Goal: Task Accomplishment & Management: Complete application form

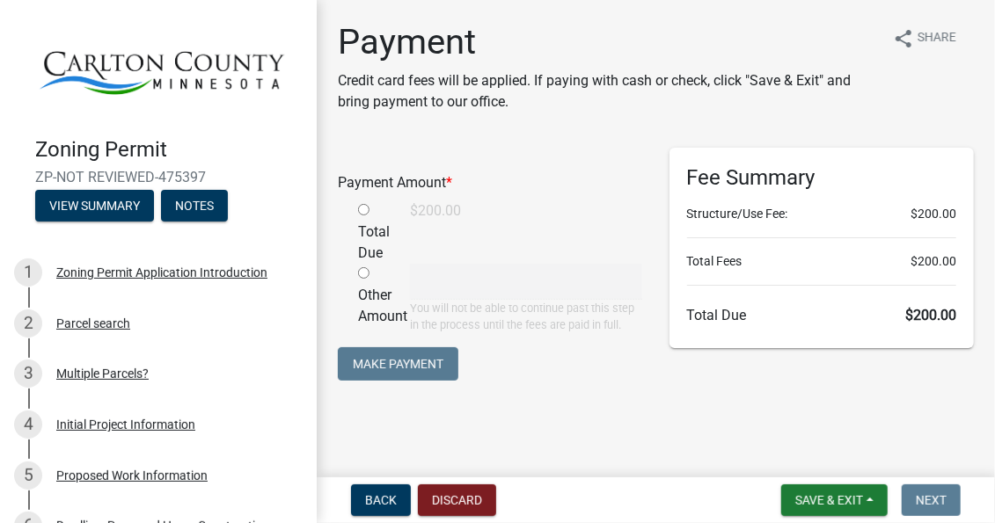
click at [365, 207] on input "radio" at bounding box center [363, 209] width 11 height 11
radio input "true"
type input "200"
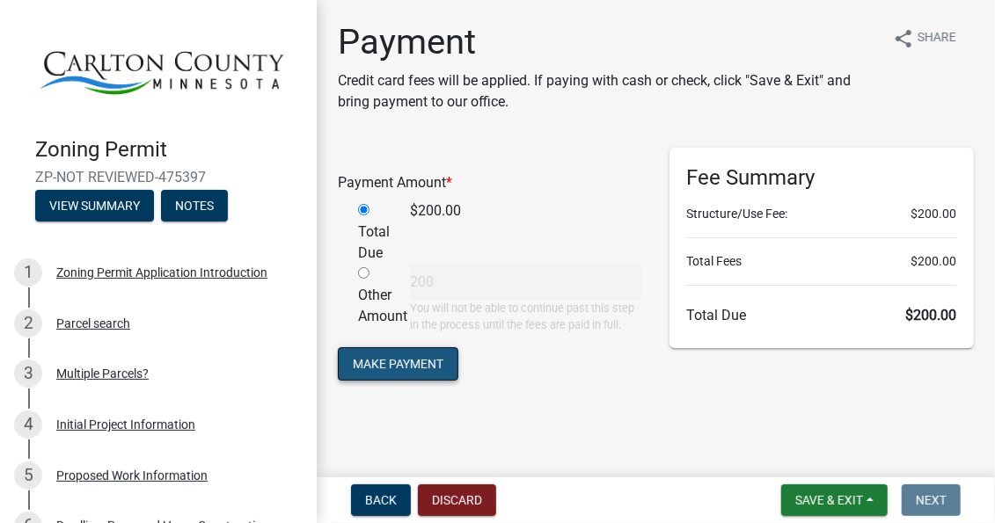
click at [436, 364] on button "Make Payment" at bounding box center [398, 363] width 121 height 33
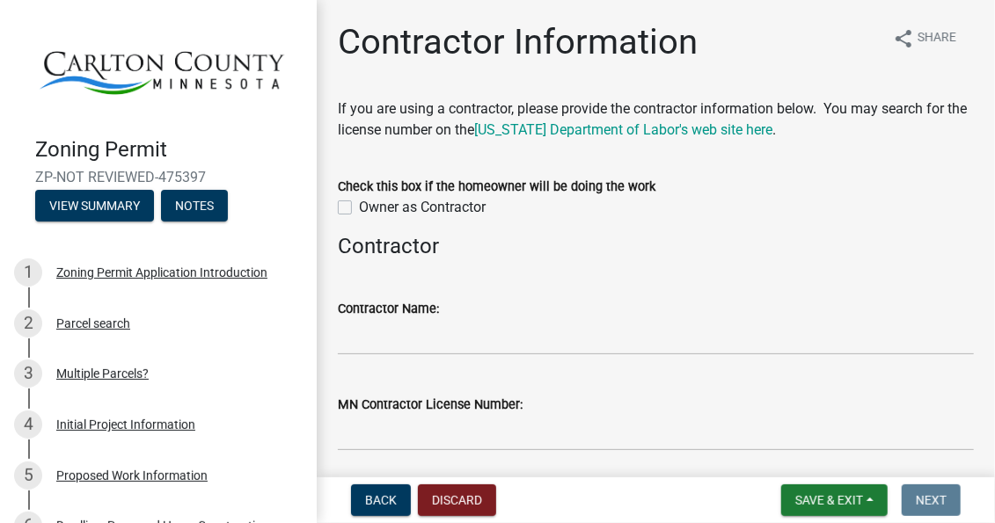
click at [359, 206] on label "Owner as Contractor" at bounding box center [422, 207] width 127 height 21
click at [359, 206] on input "Owner as Contractor" at bounding box center [364, 202] width 11 height 11
checkbox input "true"
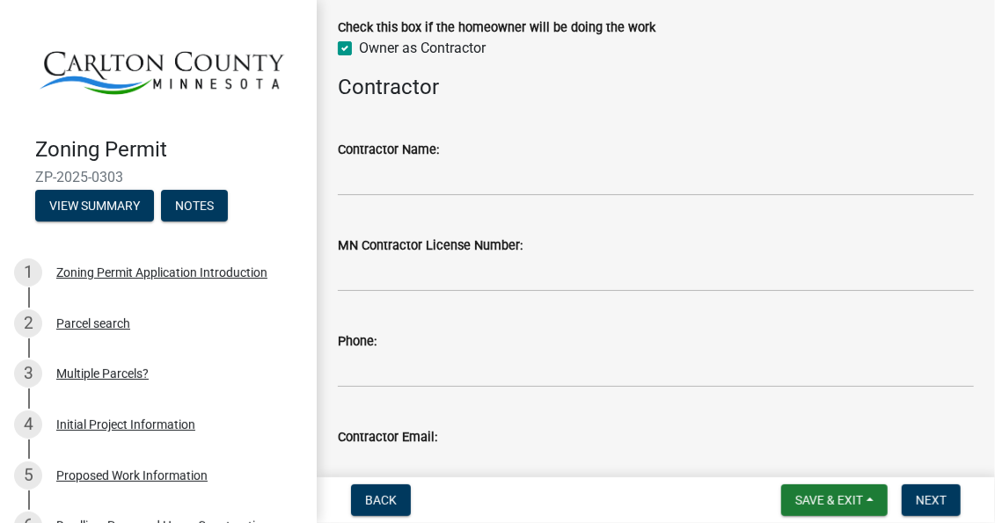
scroll to position [144, 0]
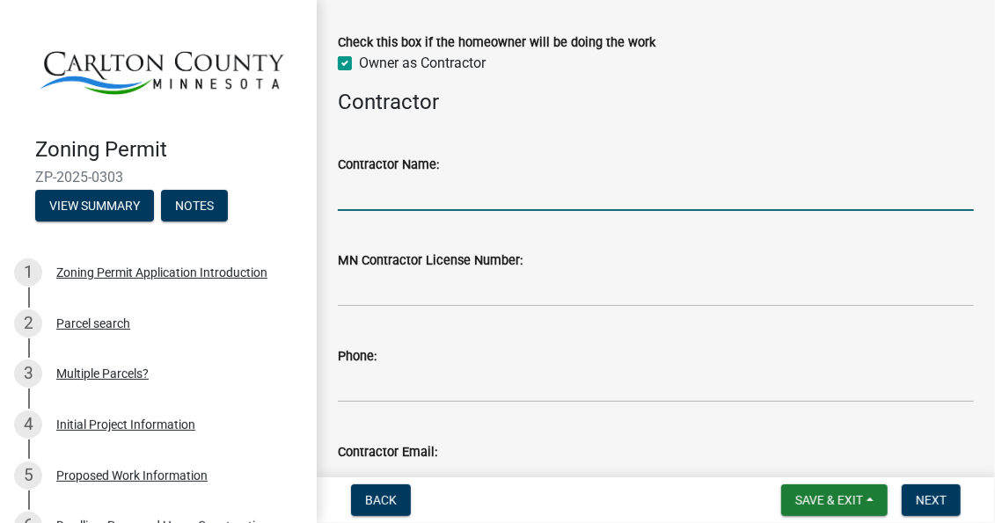
click at [394, 194] on input "Contractor Name:" at bounding box center [656, 193] width 636 height 36
drag, startPoint x: 461, startPoint y: 195, endPoint x: 377, endPoint y: 172, distance: 87.5
click at [377, 172] on form "Contractor Name: [PERSON_NAME] & [PERSON_NAME]" at bounding box center [656, 182] width 636 height 57
type input "[PERSON_NAME]"
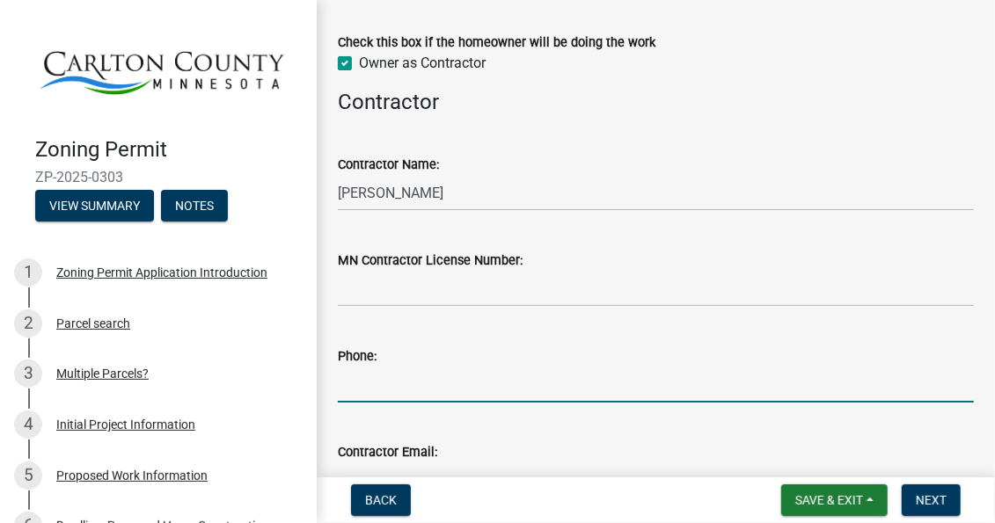
click at [376, 380] on input "Phone:" at bounding box center [656, 385] width 636 height 36
type input "6128679343"
type input "[PERSON_NAME][EMAIL_ADDRESS][DOMAIN_NAME]"
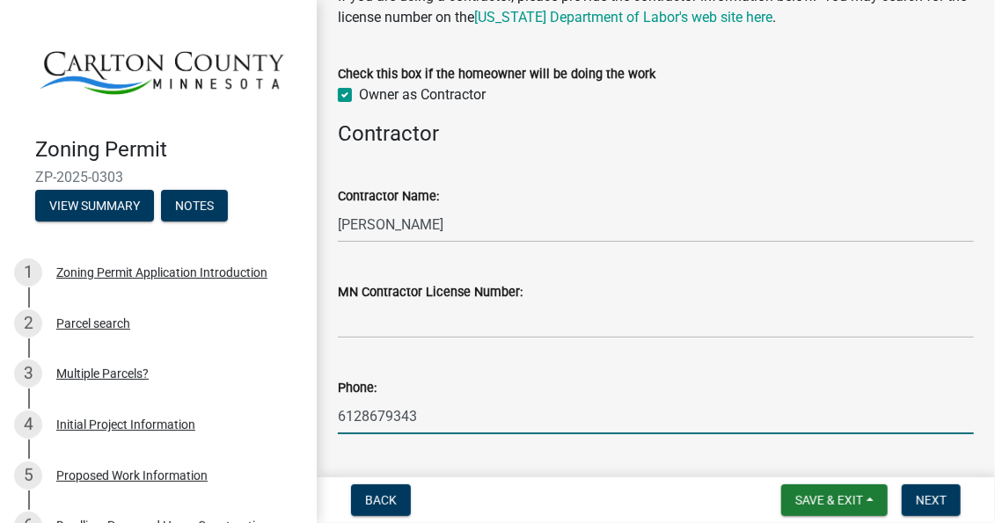
scroll to position [112, 0]
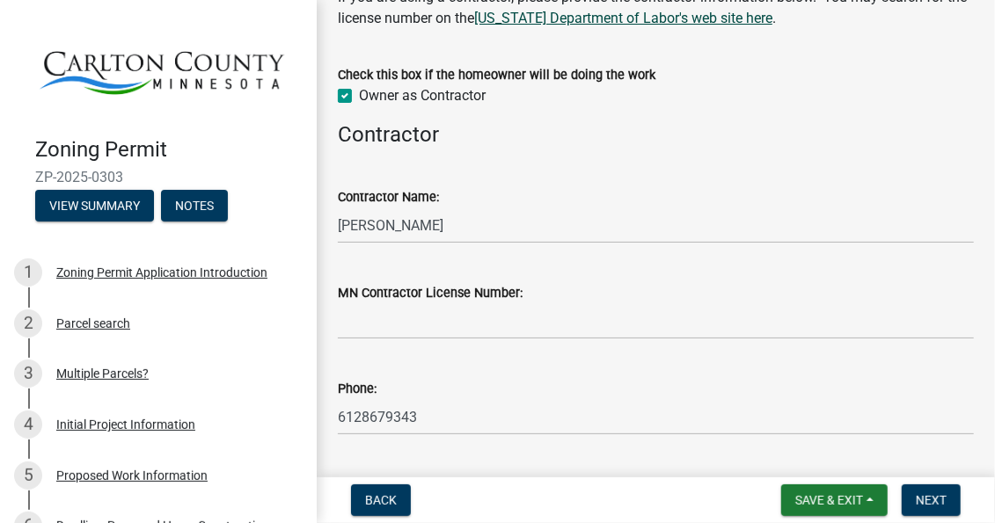
click at [651, 21] on link "[US_STATE] Department of Labor's web site here" at bounding box center [623, 18] width 298 height 17
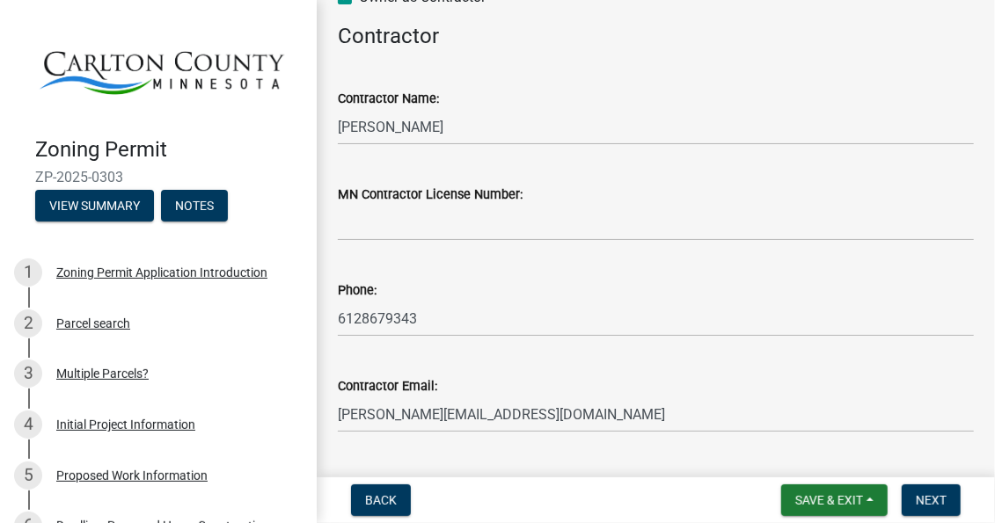
scroll to position [207, 0]
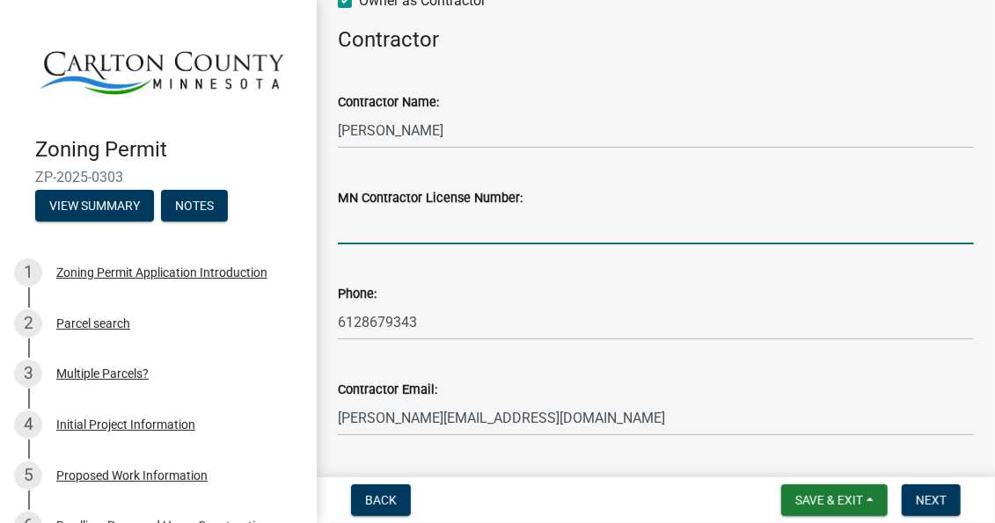
click at [378, 238] on input "MN Contractor License Number:" at bounding box center [656, 226] width 636 height 36
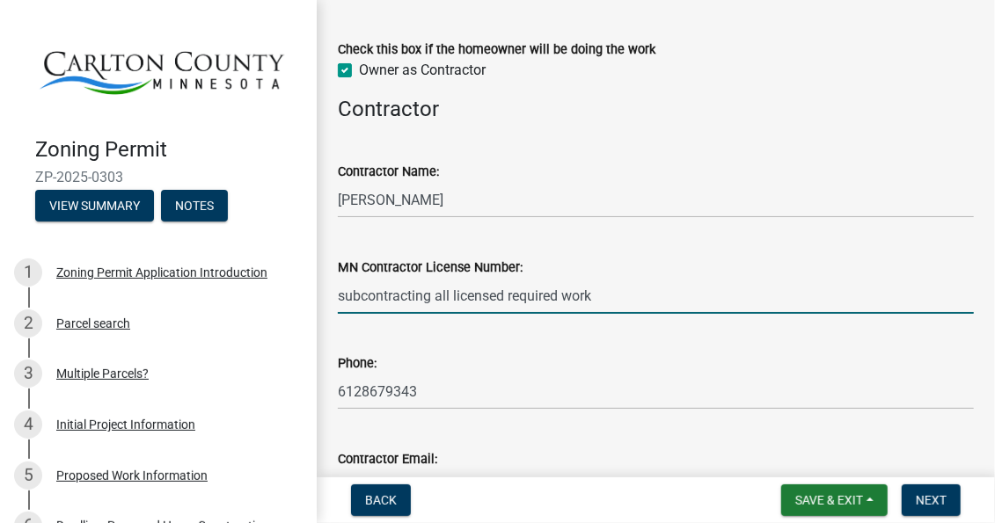
scroll to position [255, 0]
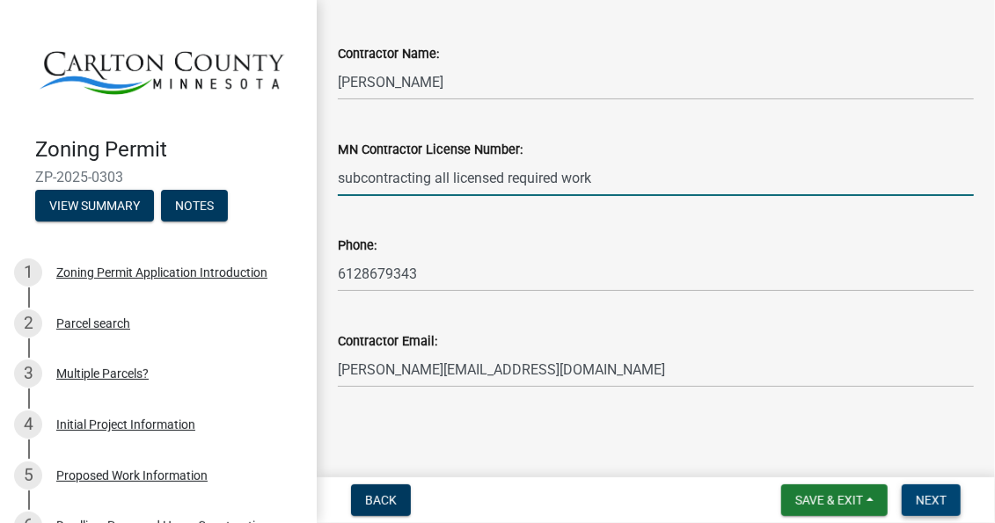
type input "subcontracting all licensed required work"
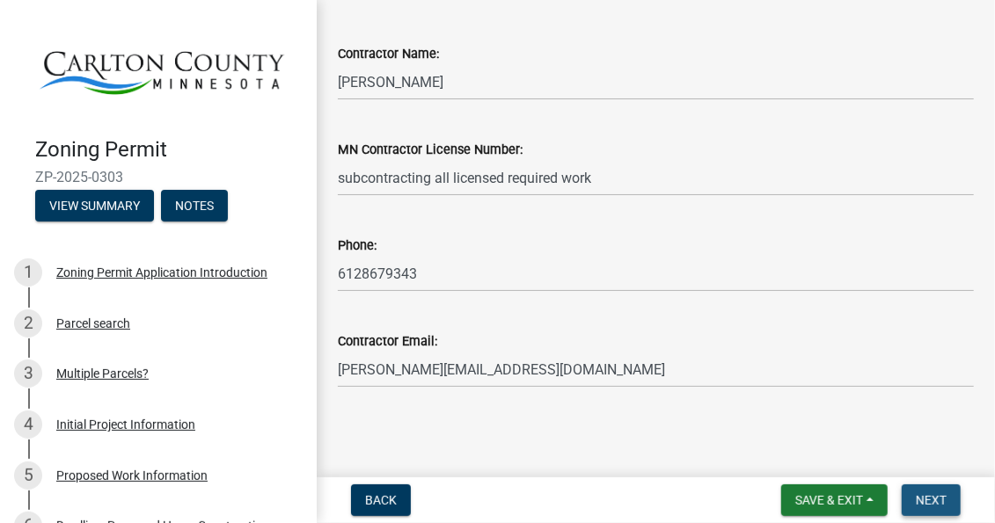
click at [922, 499] on span "Next" at bounding box center [931, 501] width 31 height 14
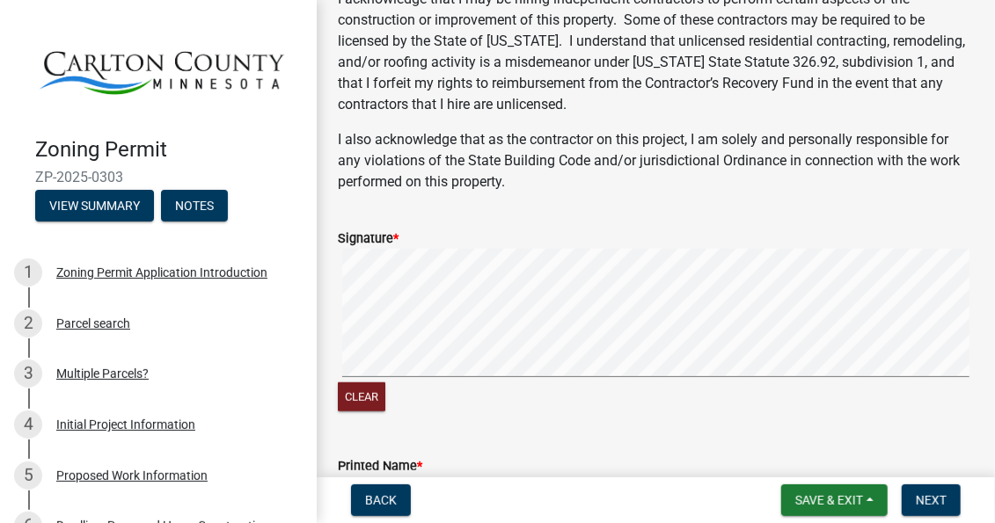
scroll to position [528, 0]
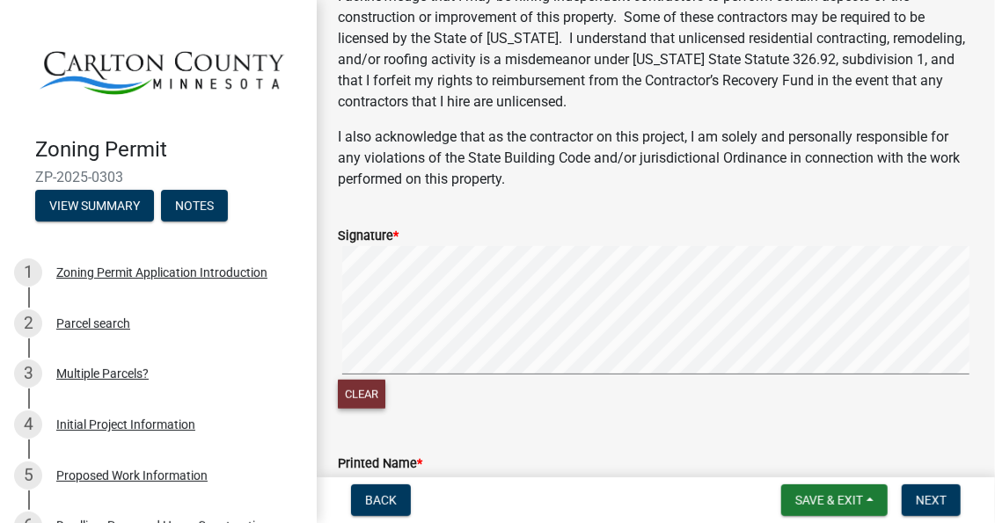
click at [350, 396] on button "Clear" at bounding box center [362, 394] width 48 height 29
click at [587, 245] on div "Signature *" at bounding box center [656, 235] width 636 height 21
click at [625, 260] on form "Signature * Clear" at bounding box center [656, 308] width 636 height 208
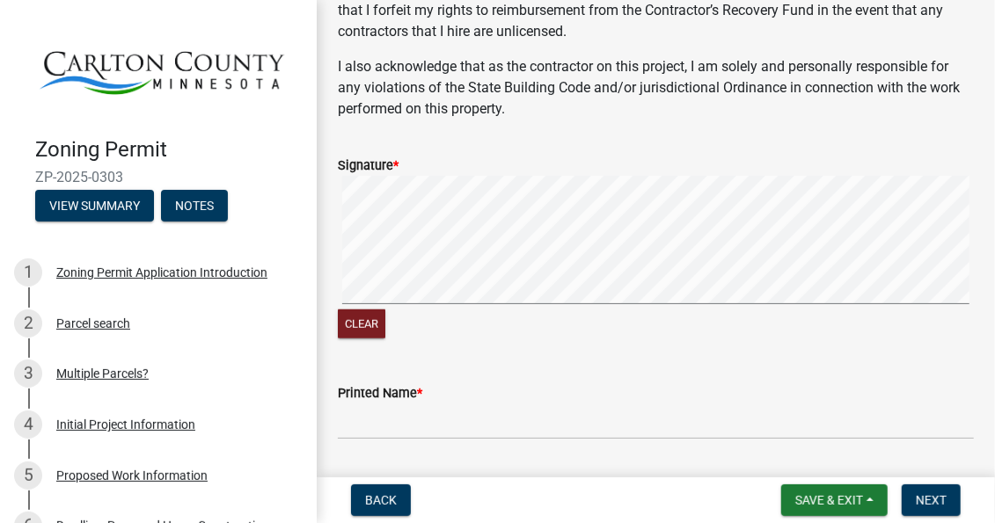
scroll to position [704, 0]
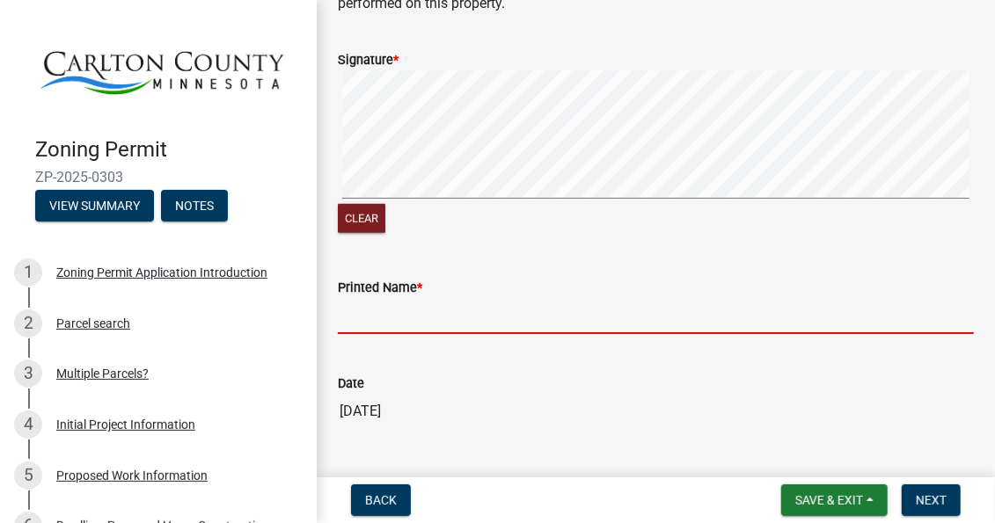
click at [513, 315] on input "Printed Name *" at bounding box center [656, 316] width 636 height 36
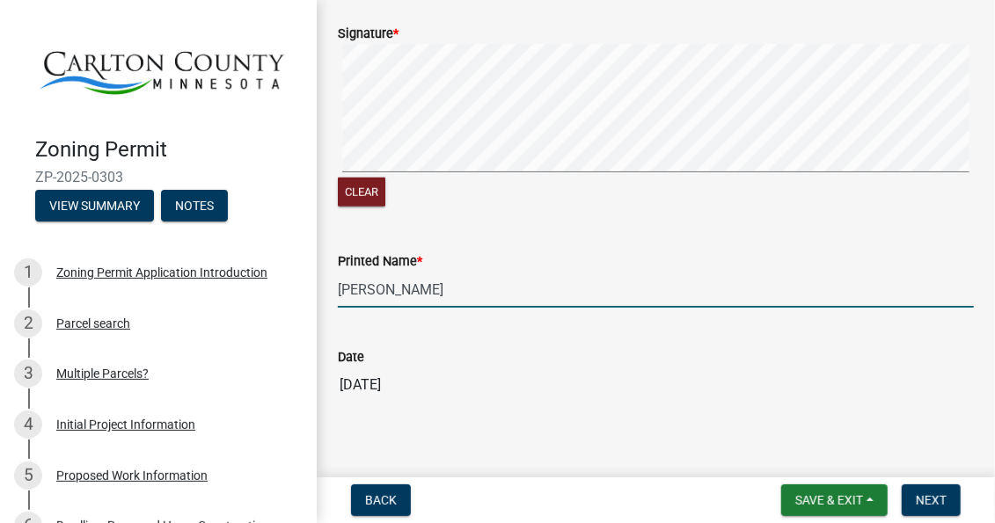
scroll to position [744, 0]
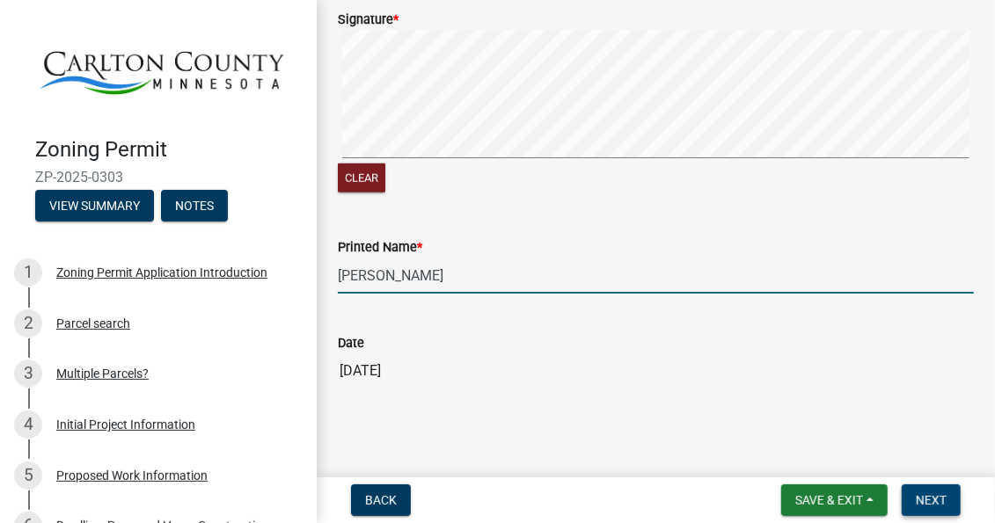
type input "[PERSON_NAME]"
click at [929, 500] on span "Next" at bounding box center [931, 501] width 31 height 14
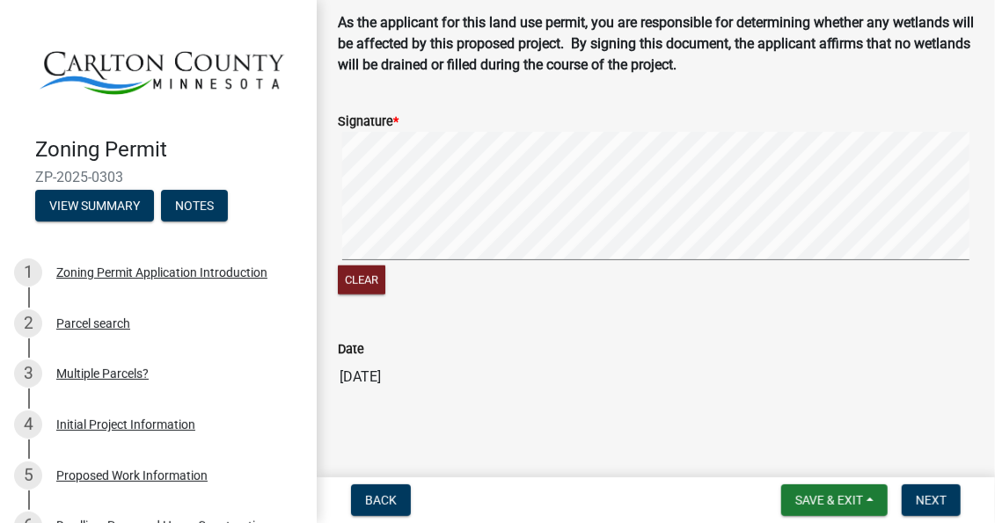
scroll to position [607, 0]
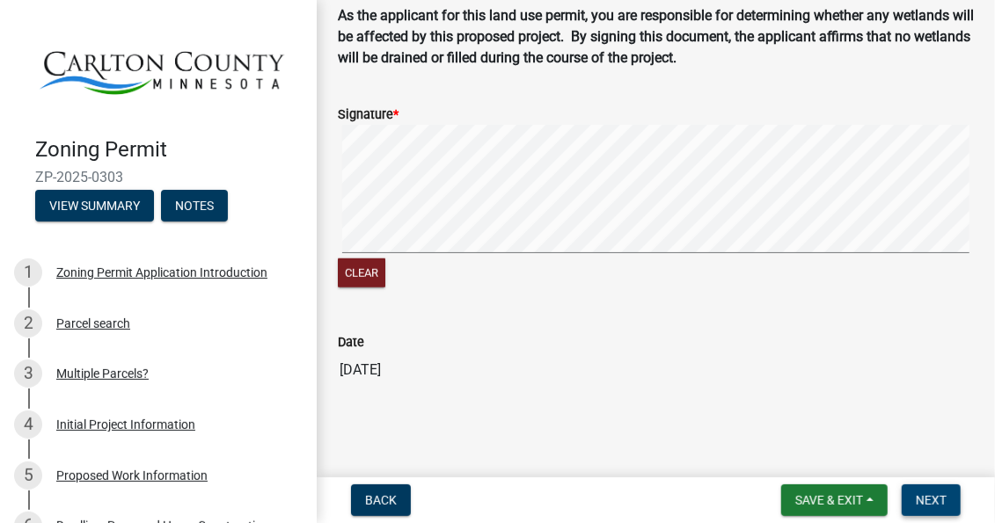
click at [932, 494] on span "Next" at bounding box center [931, 501] width 31 height 14
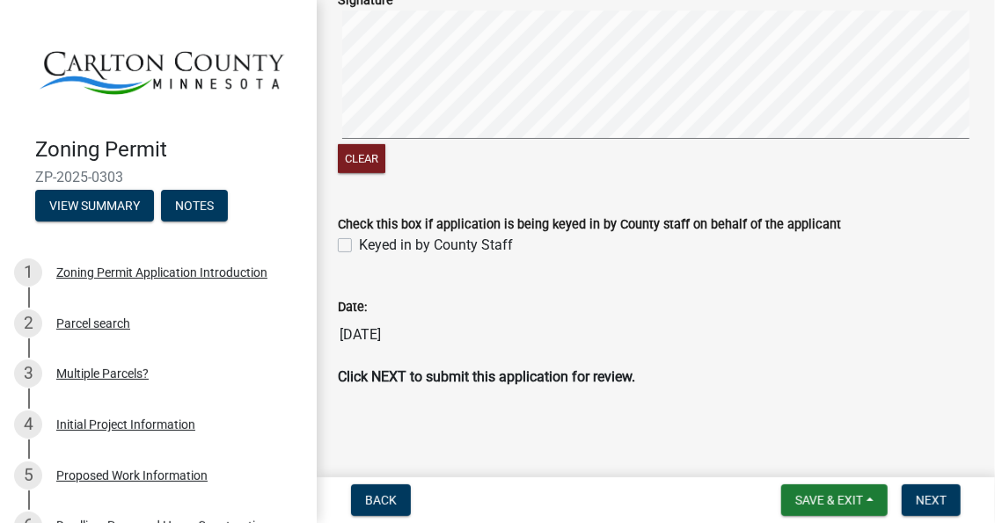
scroll to position [405, 0]
click at [929, 501] on span "Next" at bounding box center [931, 501] width 31 height 14
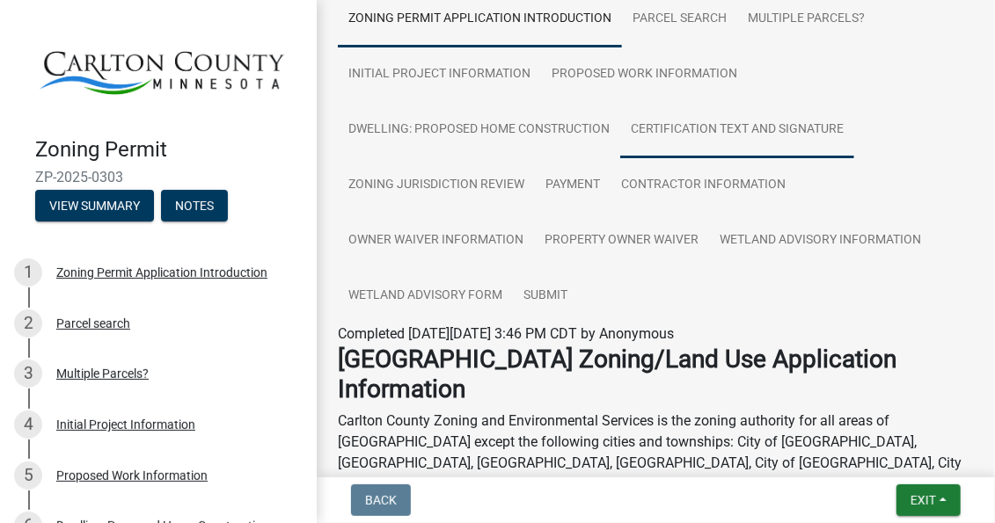
scroll to position [75, 0]
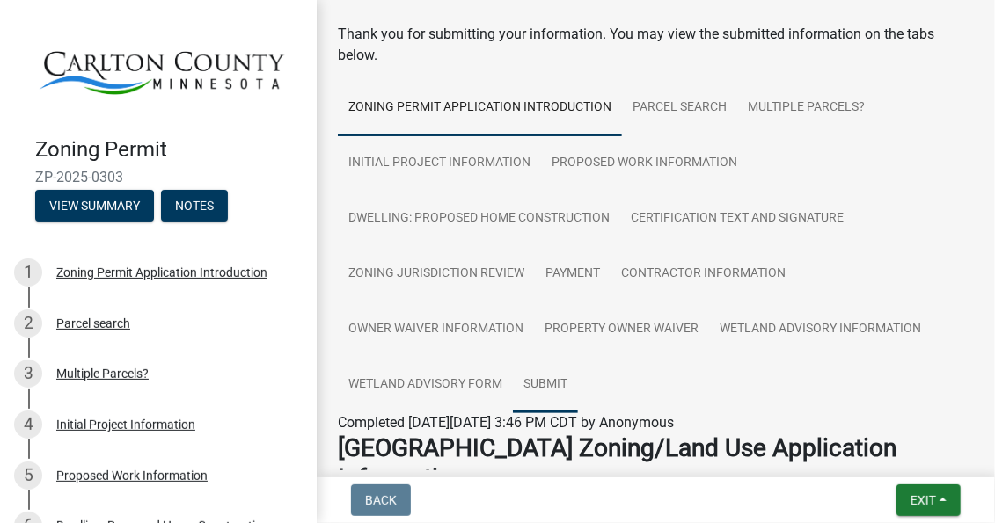
click at [549, 385] on link "Submit" at bounding box center [545, 385] width 65 height 56
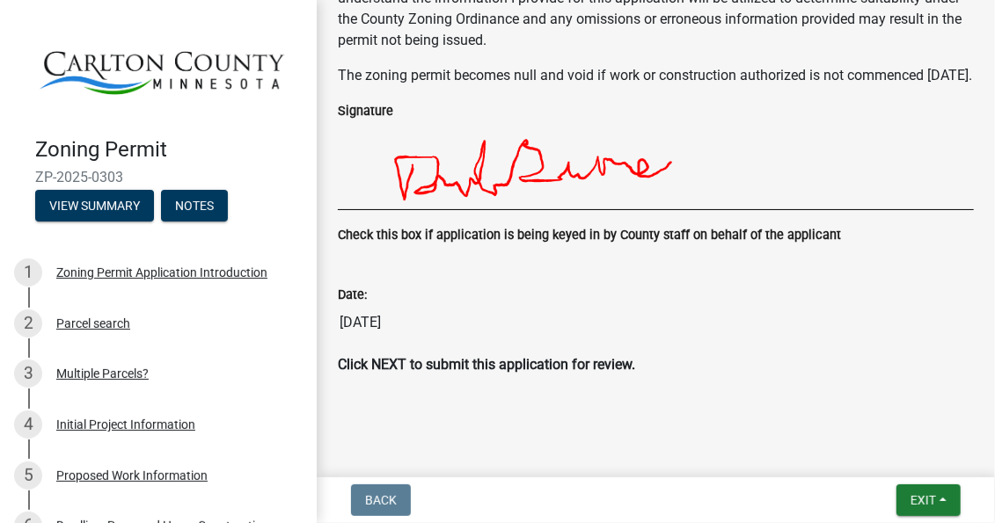
scroll to position [692, 0]
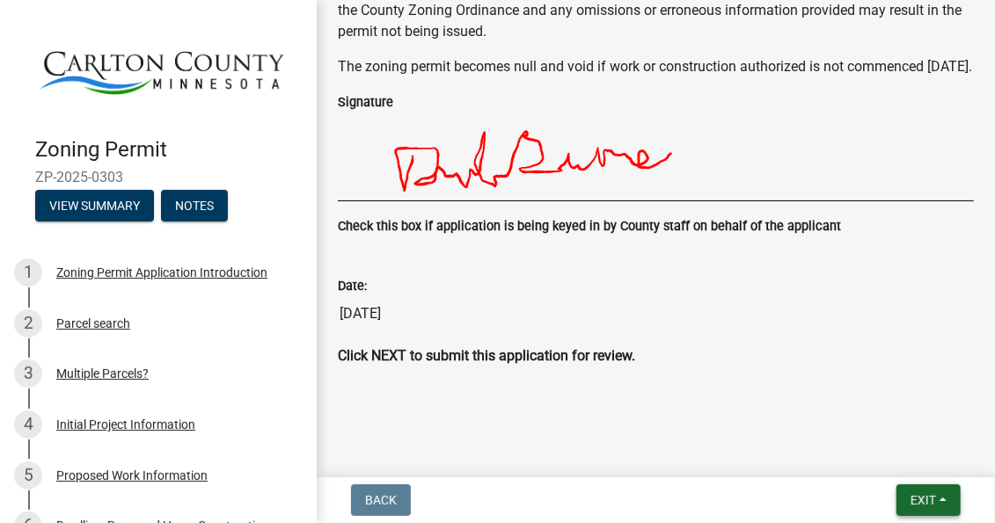
click at [933, 502] on span "Exit" at bounding box center [923, 501] width 26 height 14
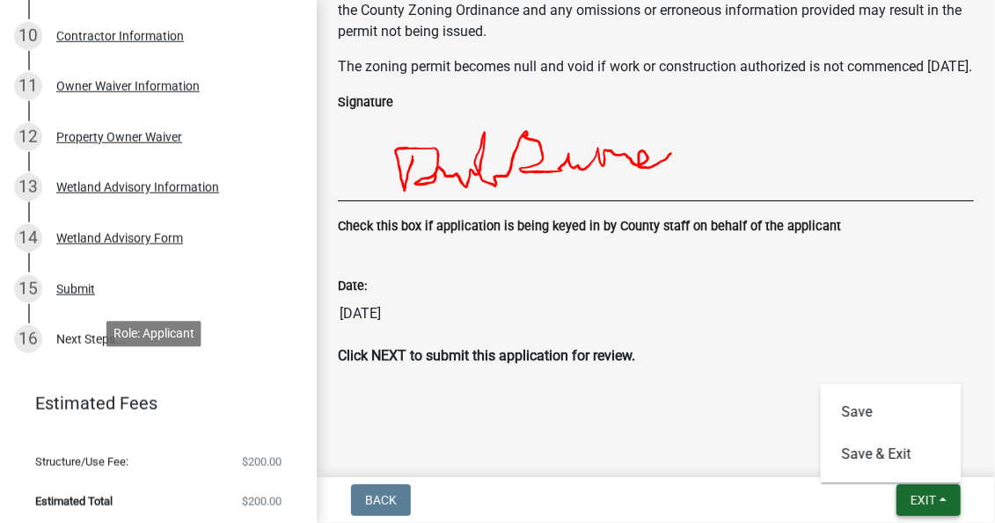
scroll to position [695, 0]
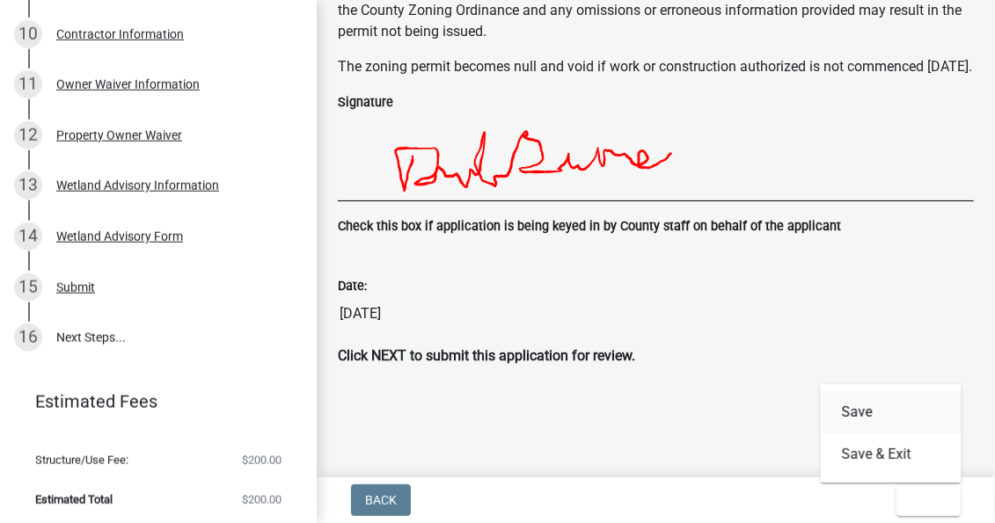
click at [862, 412] on button "Save" at bounding box center [891, 412] width 141 height 42
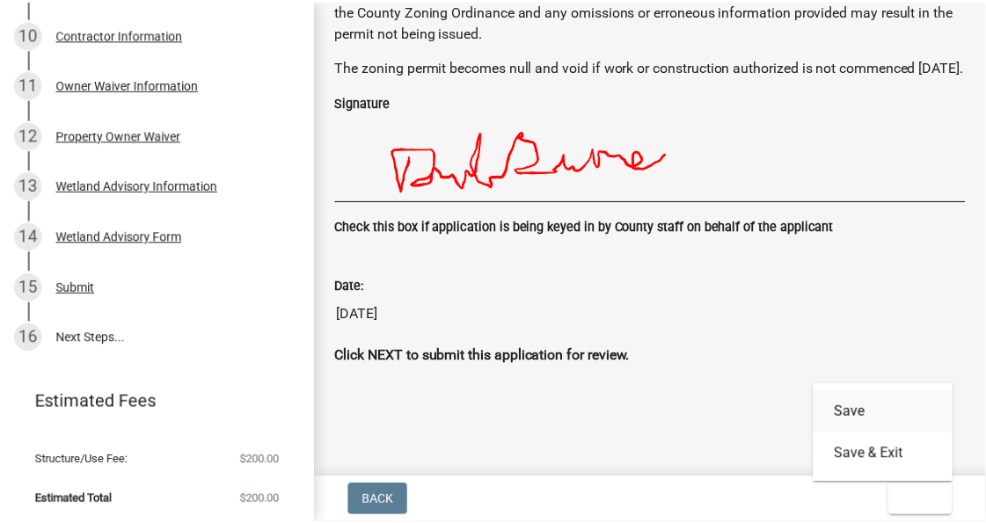
scroll to position [0, 0]
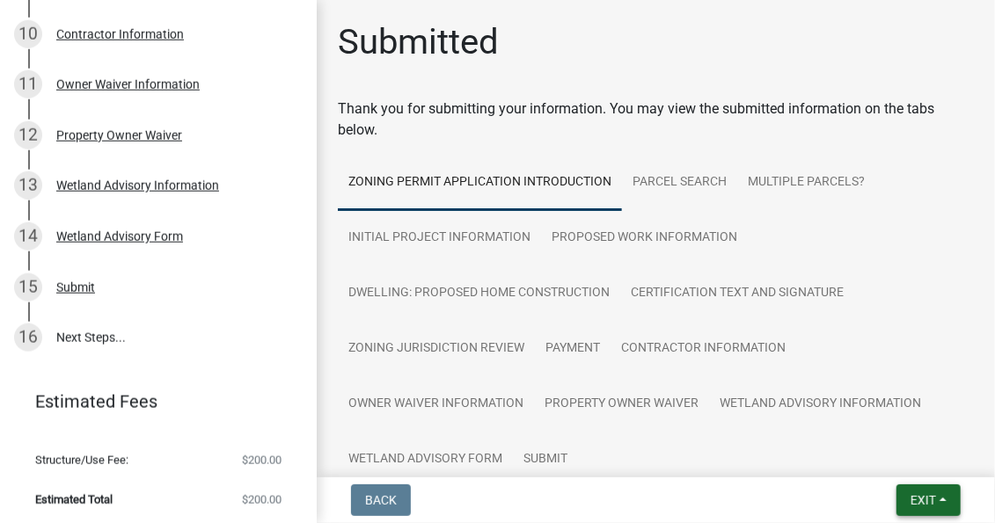
click at [928, 496] on span "Exit" at bounding box center [923, 501] width 26 height 14
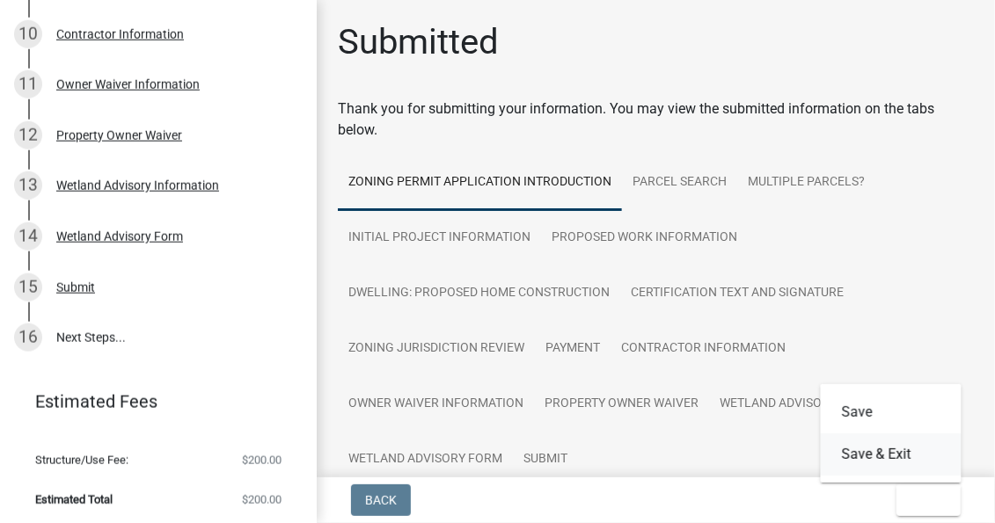
click at [898, 461] on button "Save & Exit" at bounding box center [891, 455] width 141 height 42
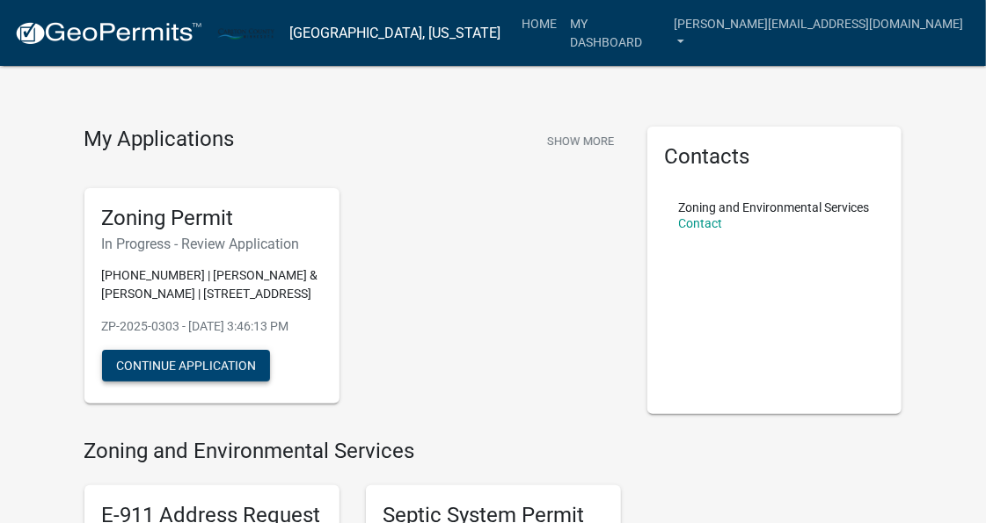
click at [175, 371] on button "Continue Application" at bounding box center [186, 366] width 168 height 32
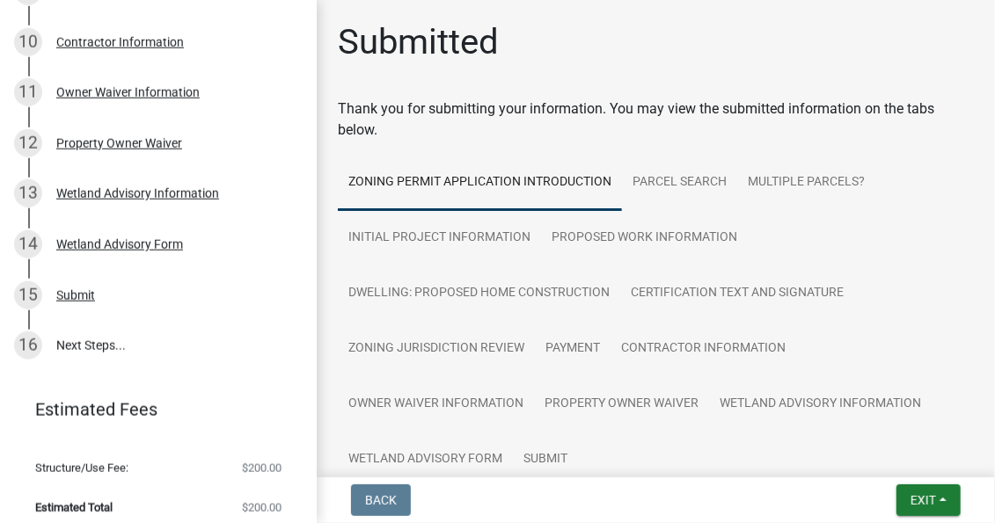
scroll to position [695, 0]
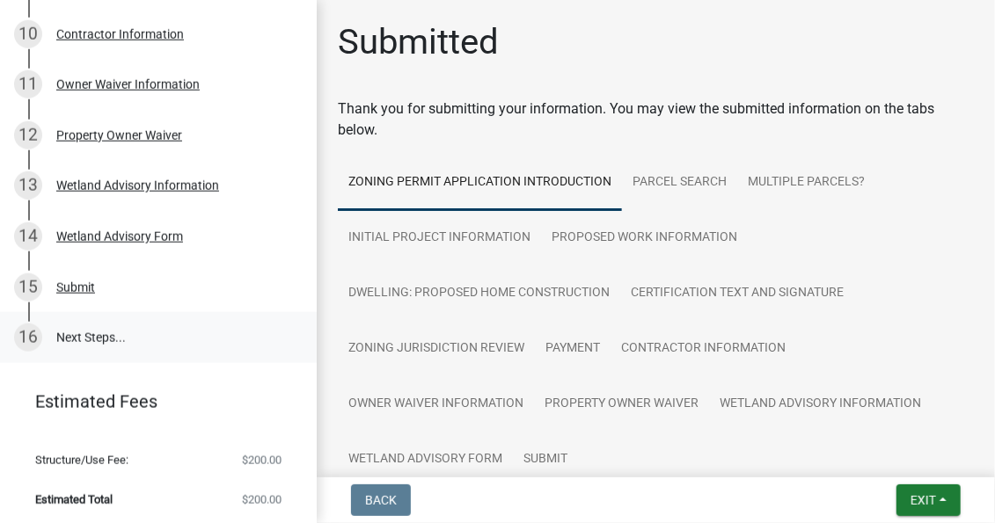
click at [81, 339] on link "16 Next Steps..." at bounding box center [158, 337] width 317 height 51
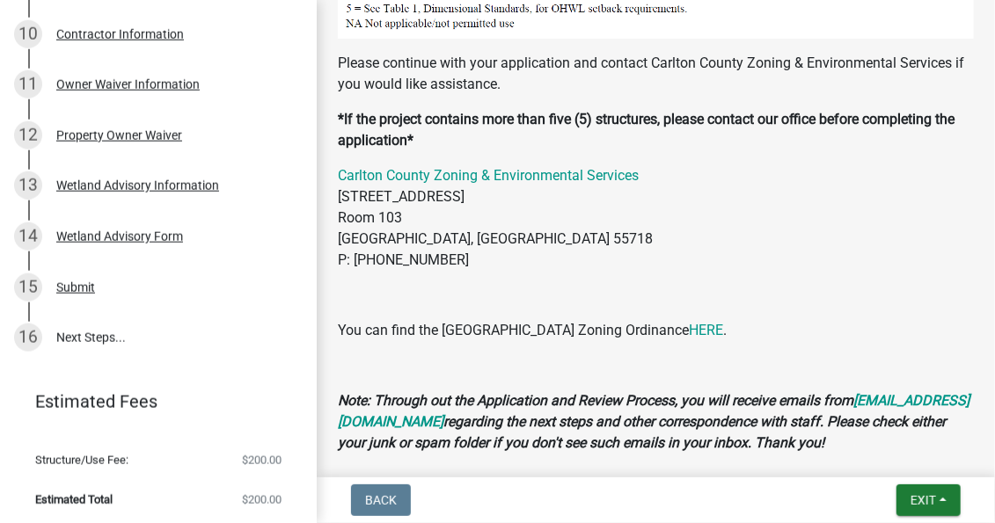
scroll to position [2069, 0]
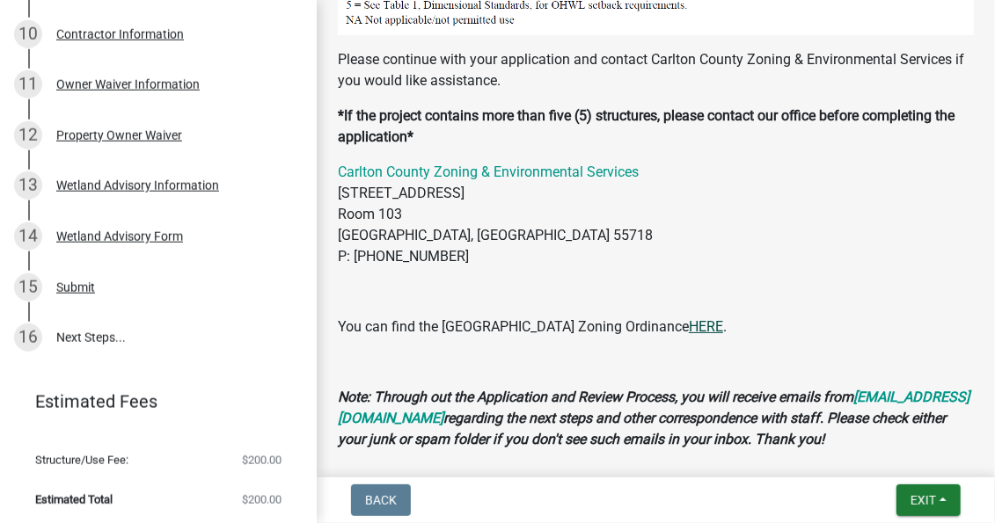
click at [689, 318] on link "HERE" at bounding box center [706, 326] width 34 height 17
